Goal: Find specific page/section: Find specific page/section

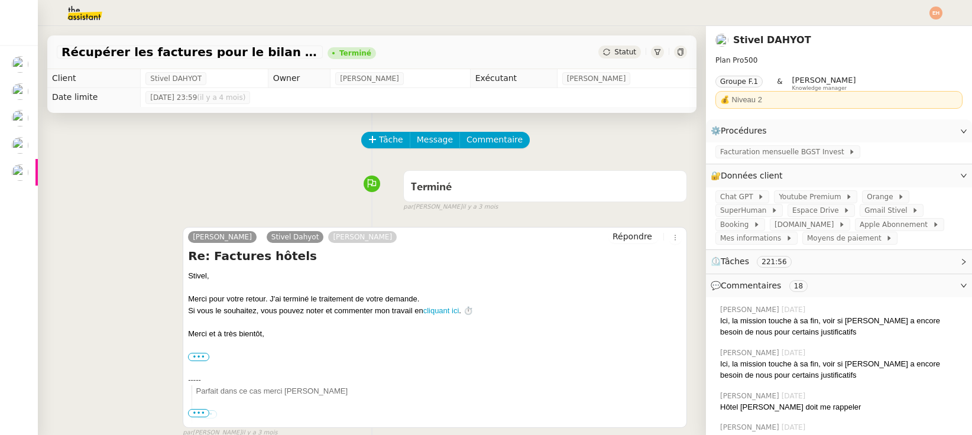
click at [89, 25] on img at bounding box center [76, 13] width 92 height 26
click at [933, 10] on img at bounding box center [935, 13] width 13 height 13
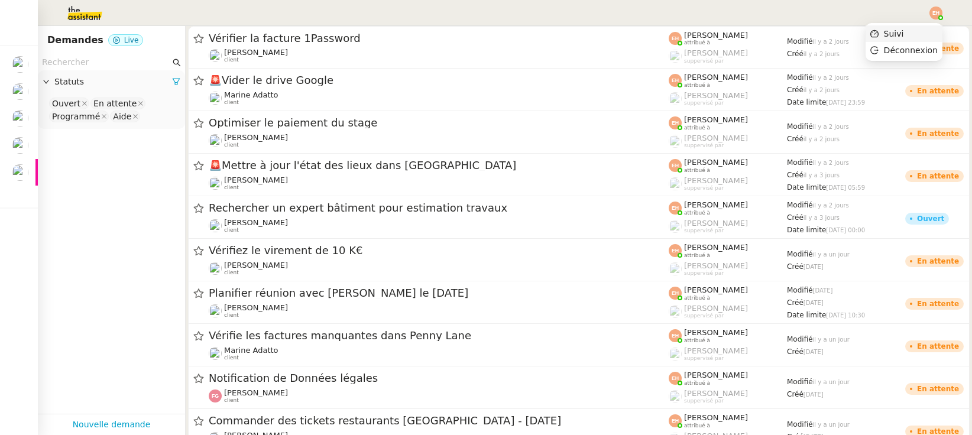
click at [915, 33] on li "Suivi" at bounding box center [903, 33] width 77 height 17
